Goal: Task Accomplishment & Management: Use online tool/utility

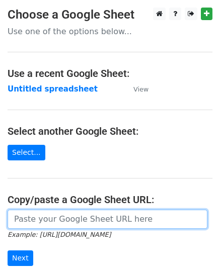
click at [64, 218] on input "url" at bounding box center [108, 219] width 200 height 19
paste input "https://docs.google.com/spreadsheets/d/1zaeqKc-Xj8Y4D5uXVggzId10bljOFuuPMr9n8-m…"
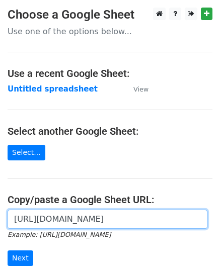
scroll to position [0, 216]
type input "https://docs.google.com/spreadsheets/d/1zaeqKc-Xj8Y4D5uXVggzId10bljOFuuPMr9n8-m…"
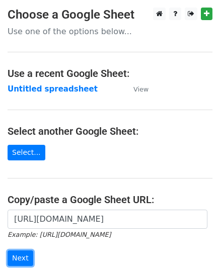
click at [22, 256] on input "Next" at bounding box center [21, 259] width 26 height 16
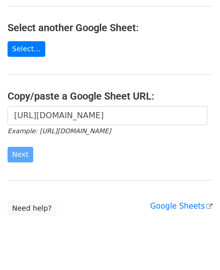
scroll to position [128, 0]
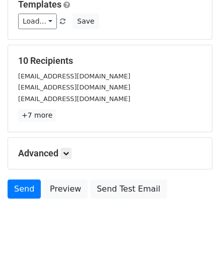
scroll to position [159, 0]
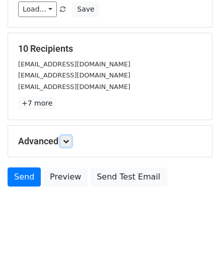
click at [67, 139] on icon at bounding box center [66, 141] width 6 height 6
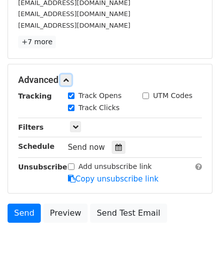
scroll to position [257, 0]
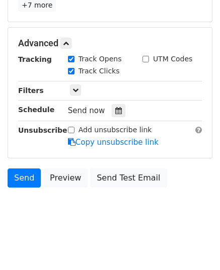
click at [112, 109] on div at bounding box center [119, 110] width 14 height 13
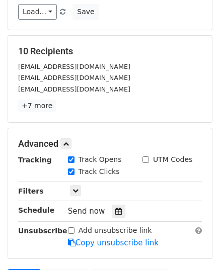
scroll to position [5, 0]
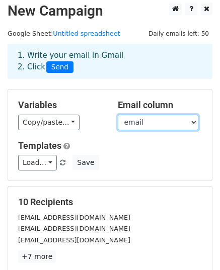
click at [129, 125] on select "email website" at bounding box center [158, 123] width 81 height 16
click at [118, 115] on select "email website" at bounding box center [158, 123] width 81 height 16
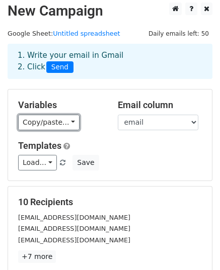
click at [35, 117] on link "Copy/paste..." at bounding box center [48, 123] width 61 height 16
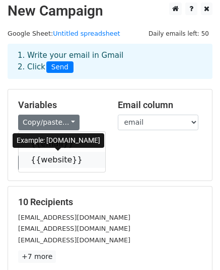
click at [58, 160] on link "{{website}}" at bounding box center [62, 160] width 87 height 16
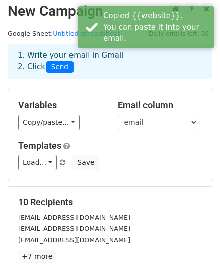
scroll to position [257, 0]
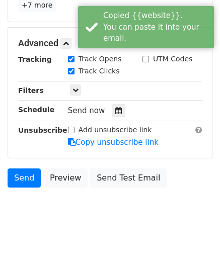
click at [115, 107] on icon at bounding box center [118, 110] width 7 height 7
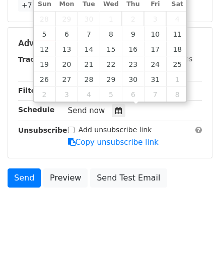
type input "2025-10-07 12:00"
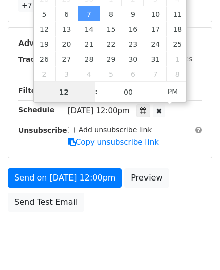
scroll to position [241, 0]
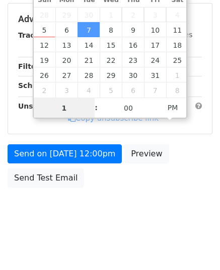
type input "11"
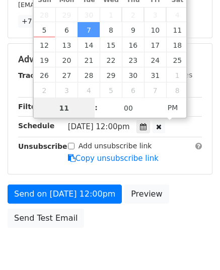
scroll to position [257, 0]
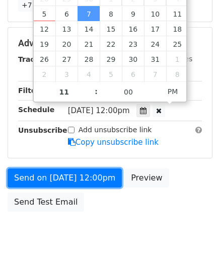
type input "2025-10-07 23:00"
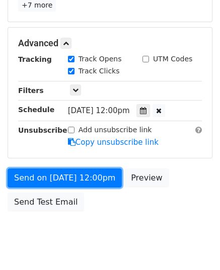
click at [68, 175] on link "Send on Oct 7 at 12:00pm" at bounding box center [65, 178] width 114 height 19
click at [68, 175] on link "Send on Oct 7 at 11:00pm" at bounding box center [65, 178] width 114 height 19
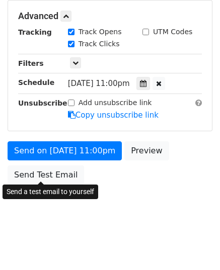
scroll to position [241, 0]
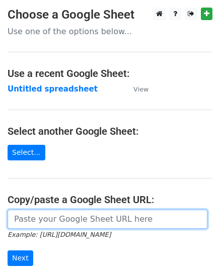
click at [40, 216] on input "url" at bounding box center [108, 219] width 200 height 19
paste input "https://docs.google.com/spreadsheets/d/191a7cp_vhWib5LI-m2vPdkUgShZQVfT5XjqVevz…"
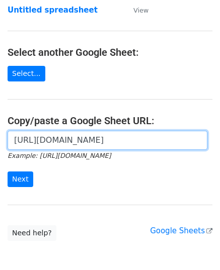
scroll to position [128, 0]
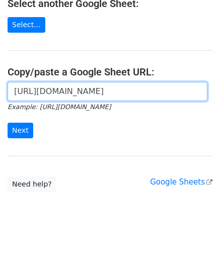
type input "https://docs.google.com/spreadsheets/d/191a7cp_vhWib5LI-m2vPdkUgShZQVfT5XjqVevz…"
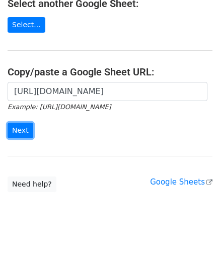
click at [13, 128] on input "Next" at bounding box center [21, 131] width 26 height 16
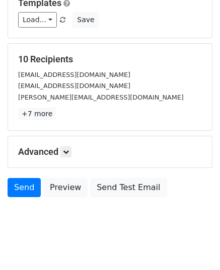
scroll to position [159, 0]
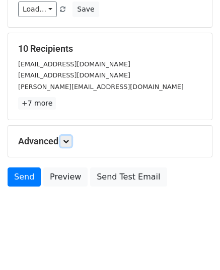
click at [67, 143] on link at bounding box center [65, 141] width 11 height 11
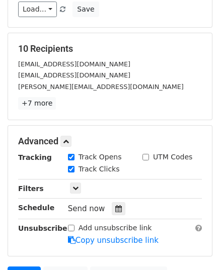
click at [115, 208] on icon at bounding box center [118, 208] width 7 height 7
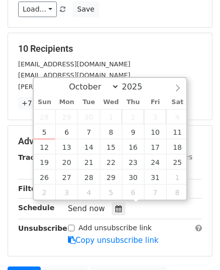
type input "2025-10-08 12:00"
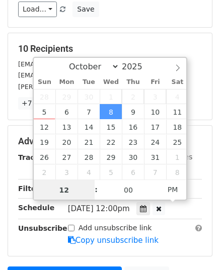
scroll to position [0, 0]
type input "11"
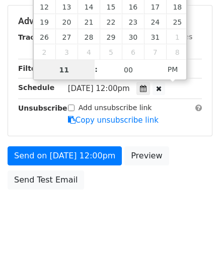
scroll to position [280, 0]
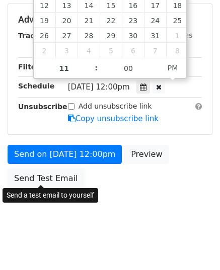
type input "2025-10-08 23:00"
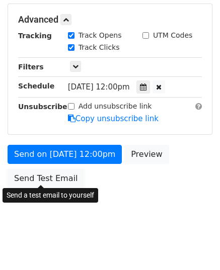
click at [51, 174] on link "Send Test Email" at bounding box center [46, 178] width 77 height 19
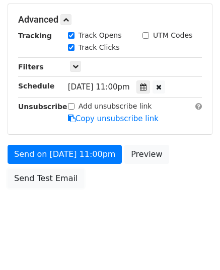
scroll to position [241, 0]
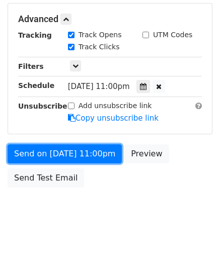
click at [53, 150] on link "Send on Oct 8 at 11:00pm" at bounding box center [65, 154] width 114 height 19
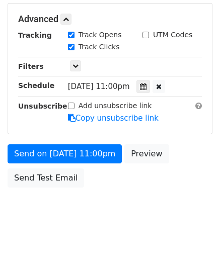
scroll to position [280, 0]
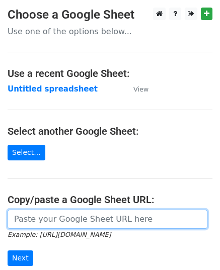
click at [48, 214] on input "url" at bounding box center [108, 219] width 200 height 19
paste input "[URL][DOMAIN_NAME]"
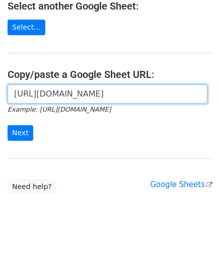
scroll to position [128, 0]
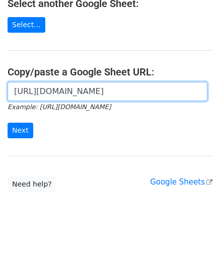
type input "[URL][DOMAIN_NAME]"
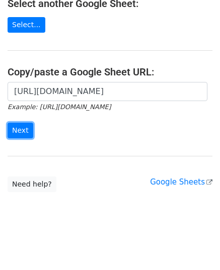
click at [13, 129] on input "Next" at bounding box center [21, 131] width 26 height 16
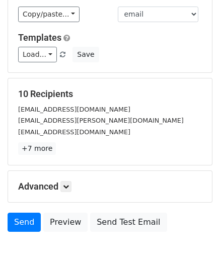
scroll to position [159, 0]
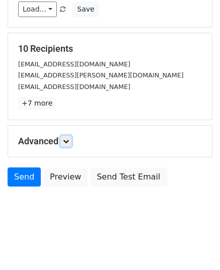
click at [62, 139] on link at bounding box center [65, 141] width 11 height 11
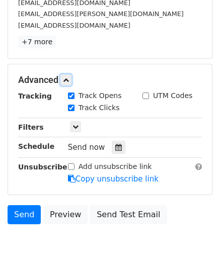
scroll to position [257, 0]
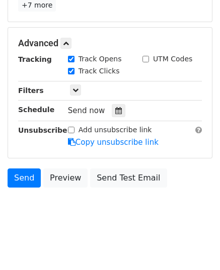
click at [115, 112] on icon at bounding box center [118, 110] width 7 height 7
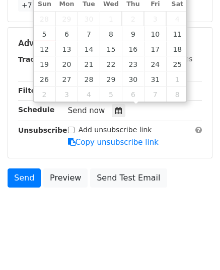
type input "[DATE] 12:00"
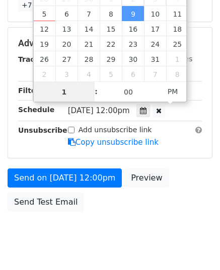
type input "11"
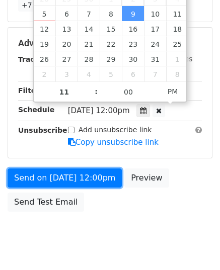
type input "2025-10-09 23:00"
click at [68, 171] on link "Send on Oct 9 at 12:00pm" at bounding box center [65, 178] width 114 height 19
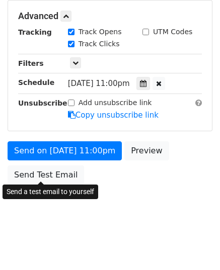
scroll to position [241, 0]
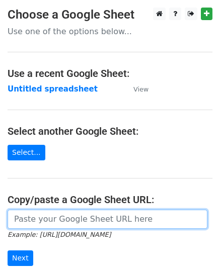
click at [70, 212] on input "url" at bounding box center [108, 219] width 200 height 19
paste input "https://docs.google.com/spreadsheets/d/1MhiYLKA9LtTc3MQlbC7BJvPBACsE0BFFe4qteUC…"
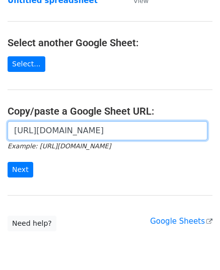
scroll to position [128, 0]
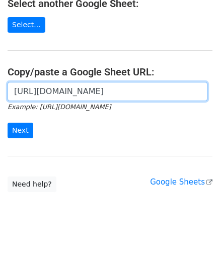
type input "https://docs.google.com/spreadsheets/d/1MhiYLKA9LtTc3MQlbC7BJvPBACsE0BFFe4qteUC…"
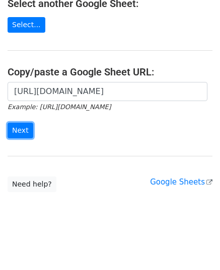
scroll to position [0, 0]
click at [25, 129] on input "Next" at bounding box center [21, 131] width 26 height 16
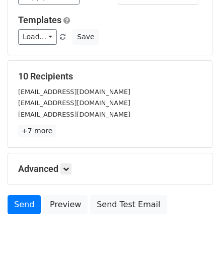
scroll to position [159, 0]
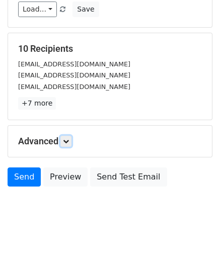
click at [72, 139] on link at bounding box center [65, 141] width 11 height 11
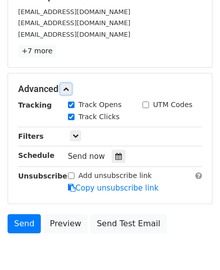
scroll to position [257, 0]
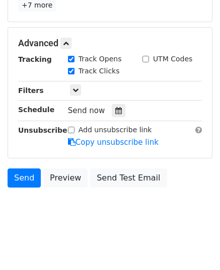
click at [112, 108] on div at bounding box center [119, 110] width 14 height 13
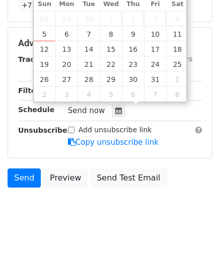
type input "[DATE] 12:00"
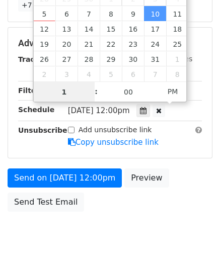
type input "11"
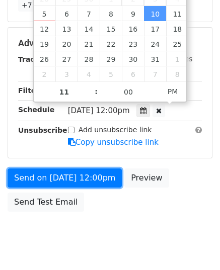
type input "[DATE] 23:00"
click at [78, 176] on link "Send on [DATE] 12:00pm" at bounding box center [65, 178] width 114 height 19
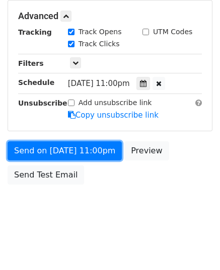
click at [77, 177] on div "Send on [DATE] 11:00pm Preview Send Test Email" at bounding box center [110, 165] width 220 height 48
